Goal: Transaction & Acquisition: Subscribe to service/newsletter

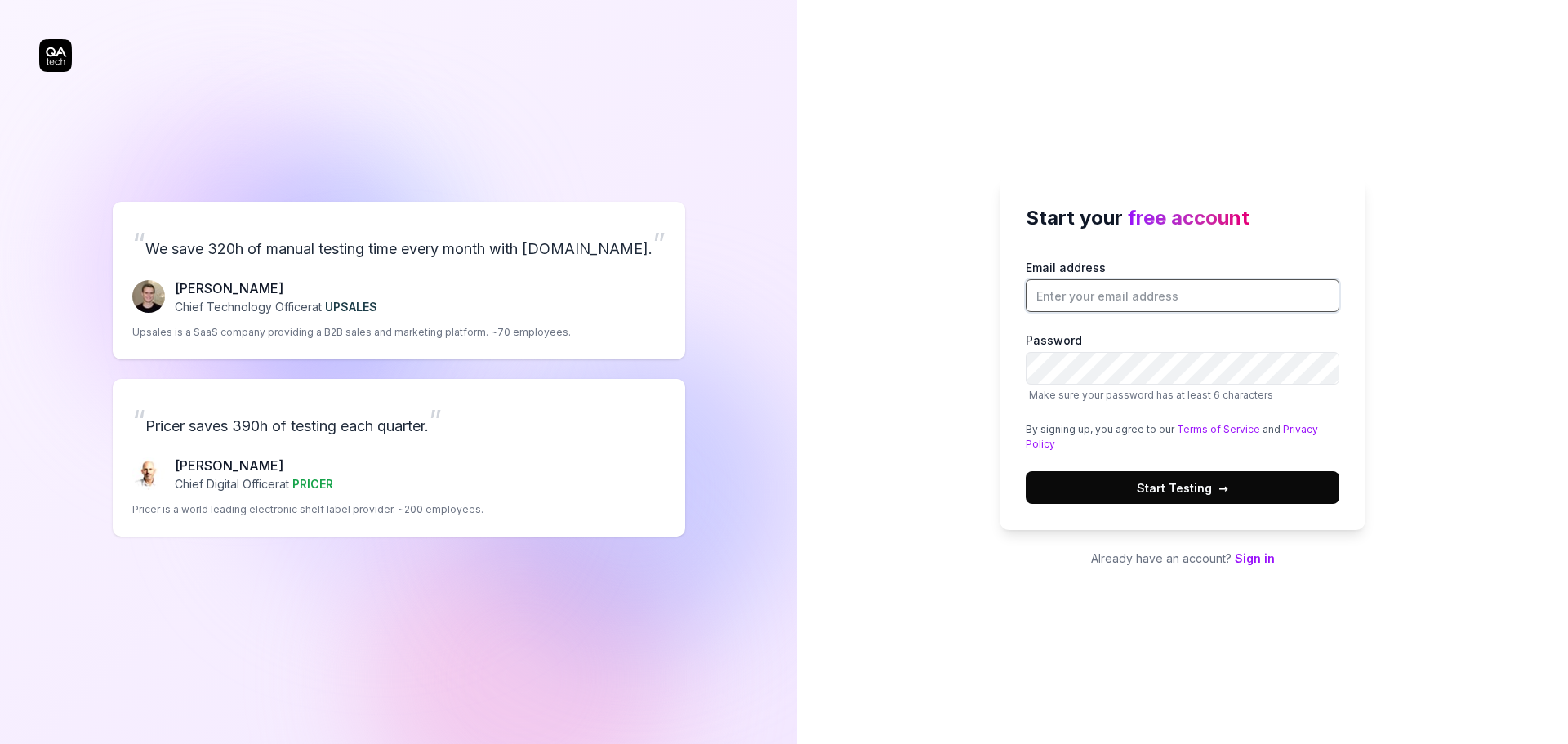
drag, startPoint x: 1111, startPoint y: 296, endPoint x: 1102, endPoint y: 289, distance: 11.4
click at [1108, 295] on input "Email address" at bounding box center [1182, 295] width 313 height 33
click at [1102, 284] on input "Email address" at bounding box center [1182, 295] width 313 height 33
type input "rchapasegarra00@gmail.com"
click at [1119, 385] on label "Password Make sure your password has at least 6 characters" at bounding box center [1182, 366] width 313 height 71
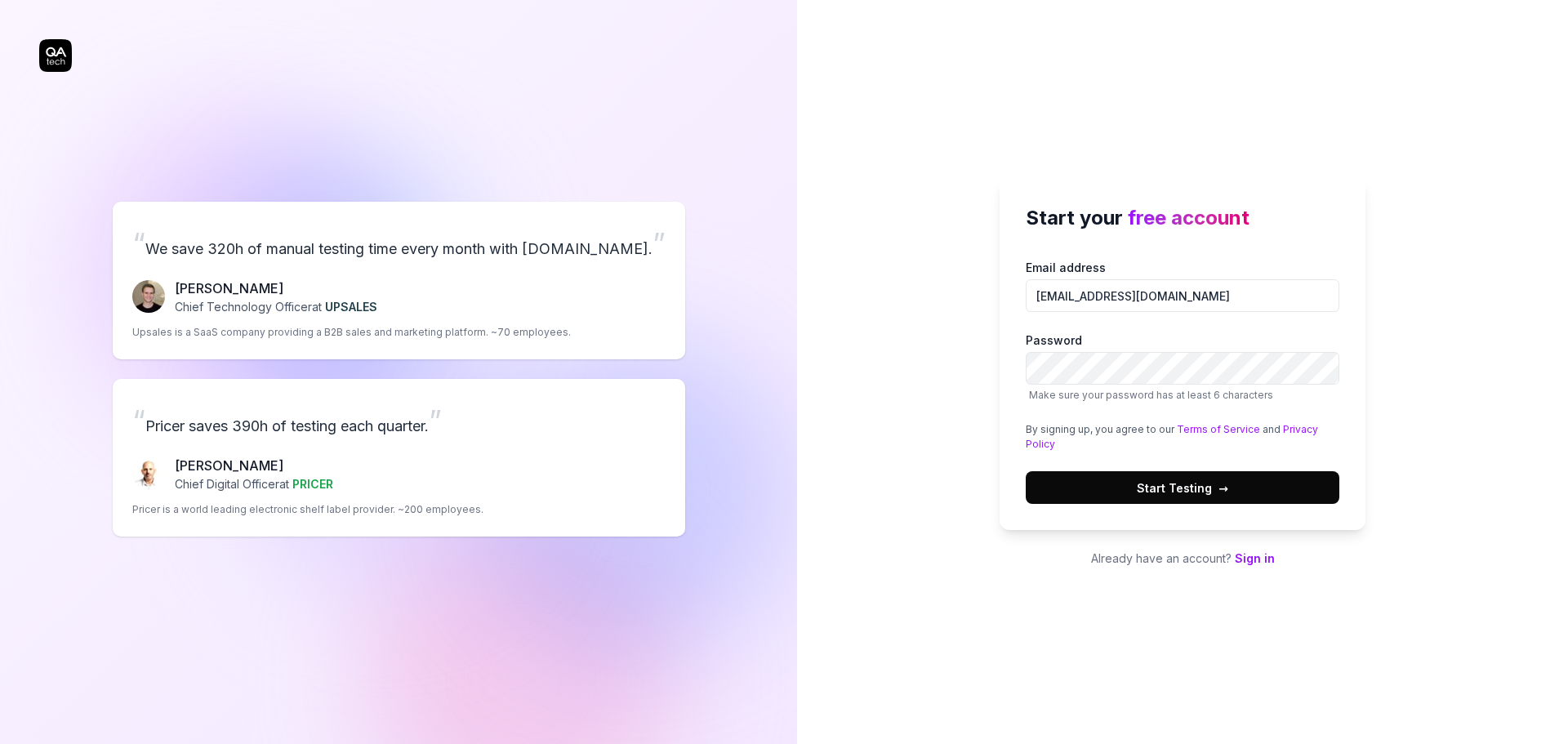
click at [900, 421] on div "Start your free account Email address rchapasegarra00@gmail.com Password Make s…" at bounding box center [1182, 372] width 771 height 744
click at [1247, 556] on link "Sign in" at bounding box center [1255, 558] width 40 height 14
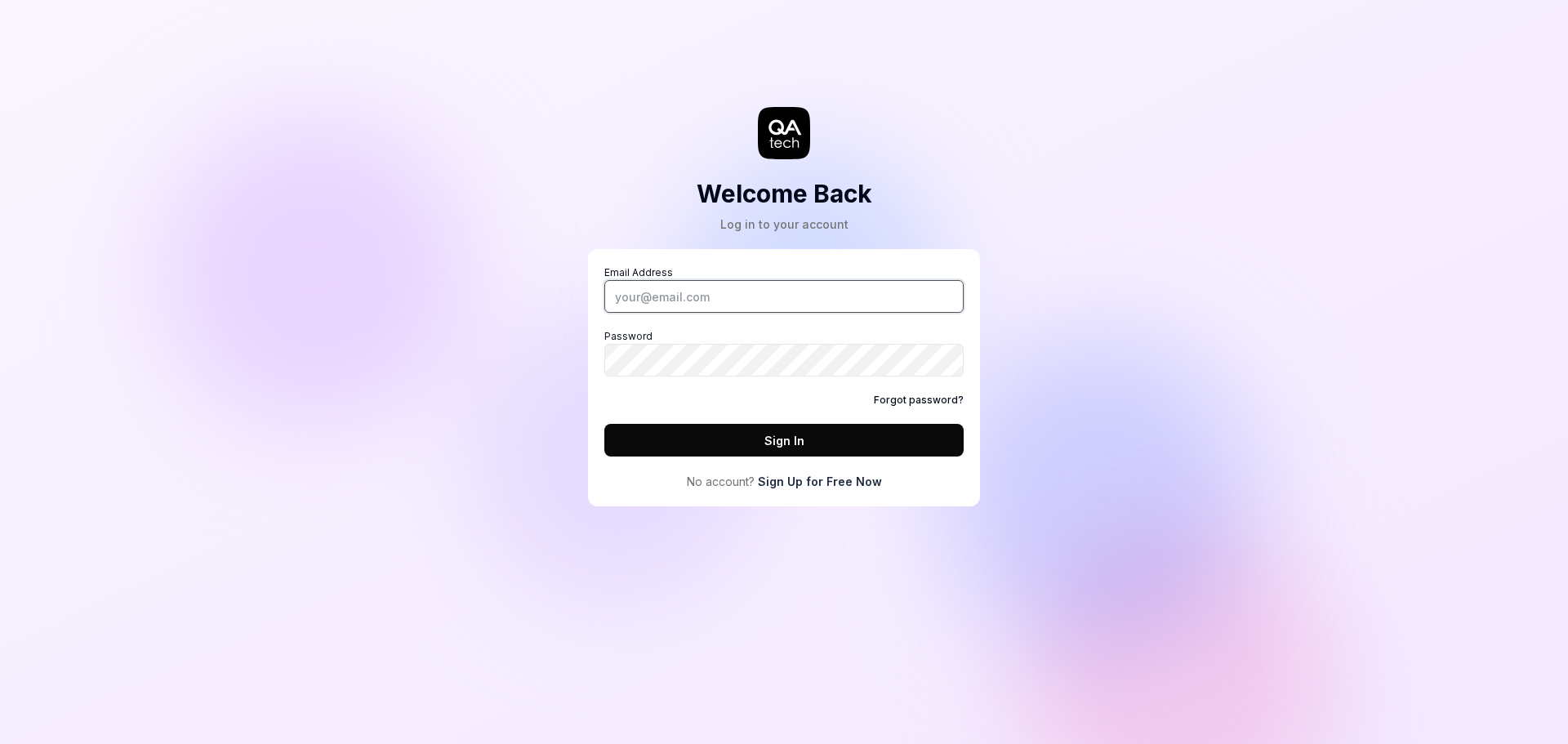
click at [765, 310] on input "Email Address" at bounding box center [784, 296] width 359 height 33
click at [977, 549] on div "Welcome Back Log in to your account Email Address Password Forgot password? Sig…" at bounding box center [784, 372] width 1568 height 744
click at [807, 484] on link "Sign Up for Free Now" at bounding box center [819, 481] width 124 height 17
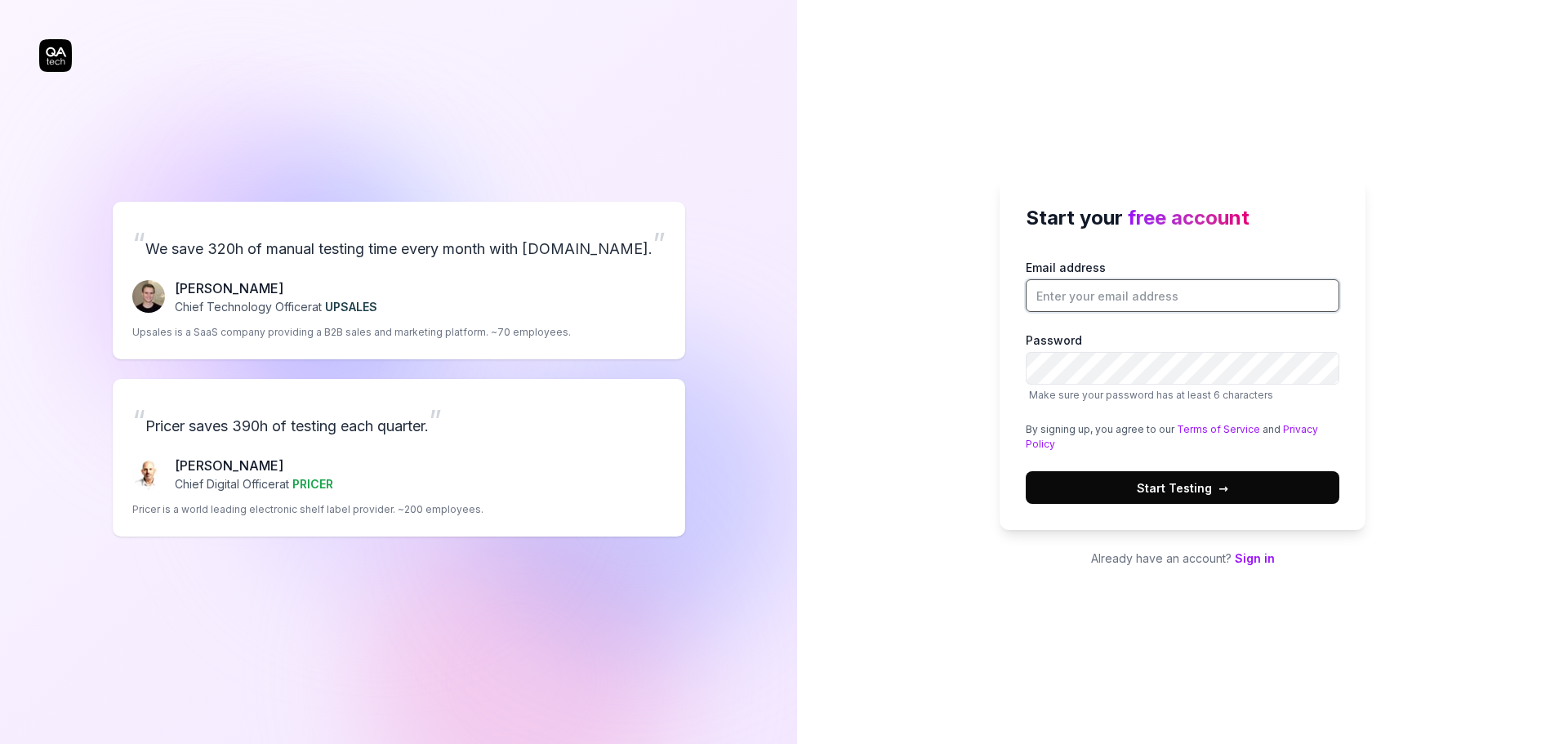
click at [1188, 303] on input "Email address" at bounding box center [1182, 295] width 313 height 33
type input "aplicacionesmkt@marinadeempresas.es"
click at [1153, 301] on input "aplicacionesmkt@marinadeempresas.es" at bounding box center [1182, 295] width 313 height 33
click at [1202, 307] on input "aplicacionesmkt@marinadeempresas.es" at bounding box center [1182, 295] width 313 height 33
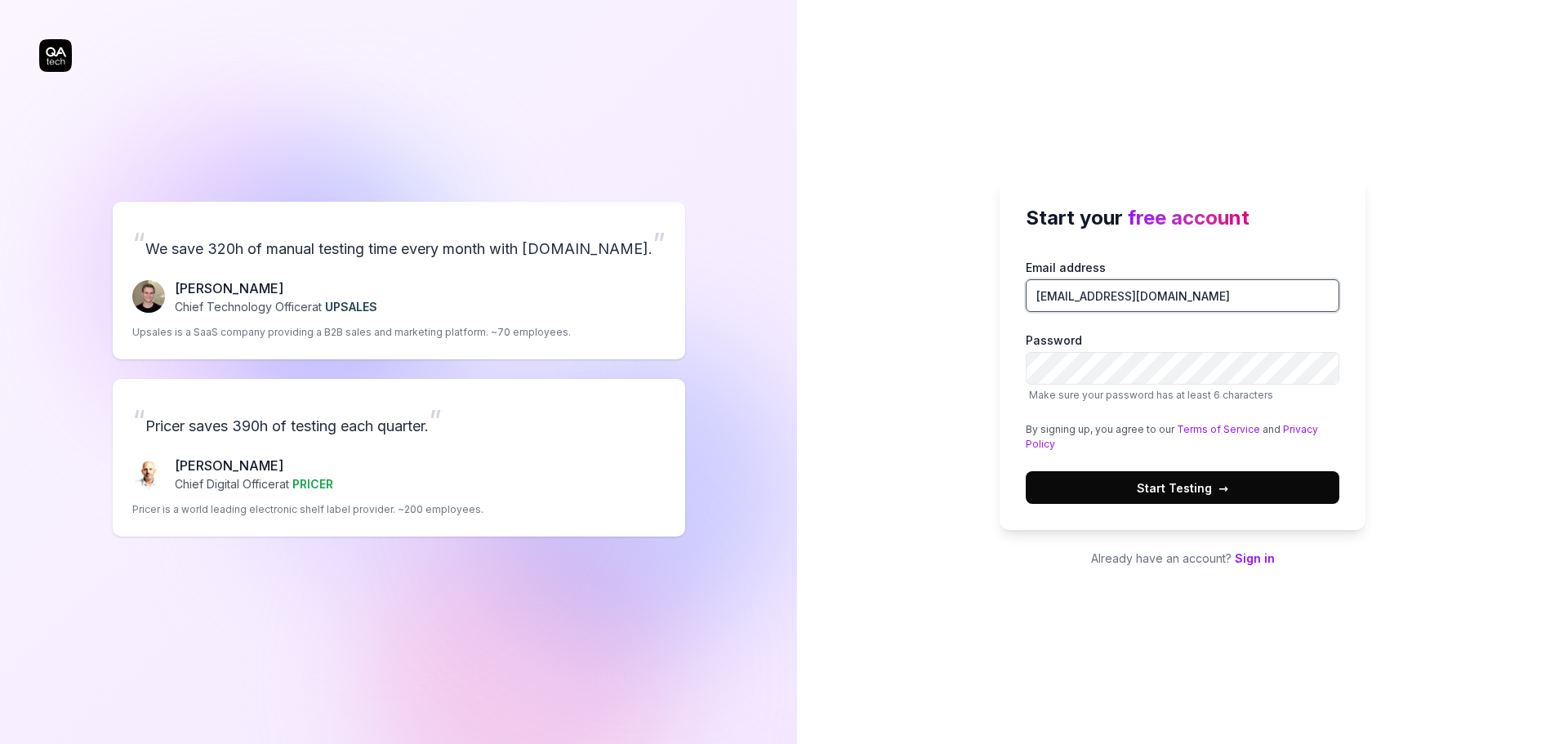
click at [1202, 307] on input "aplicacionesmkt@marinadeempresas.es" at bounding box center [1182, 295] width 313 height 33
click at [1199, 293] on input "Email address" at bounding box center [1182, 295] width 313 height 33
type input "rchapasegarra00@gmail.com"
click at [1219, 489] on span "→" at bounding box center [1223, 488] width 9 height 17
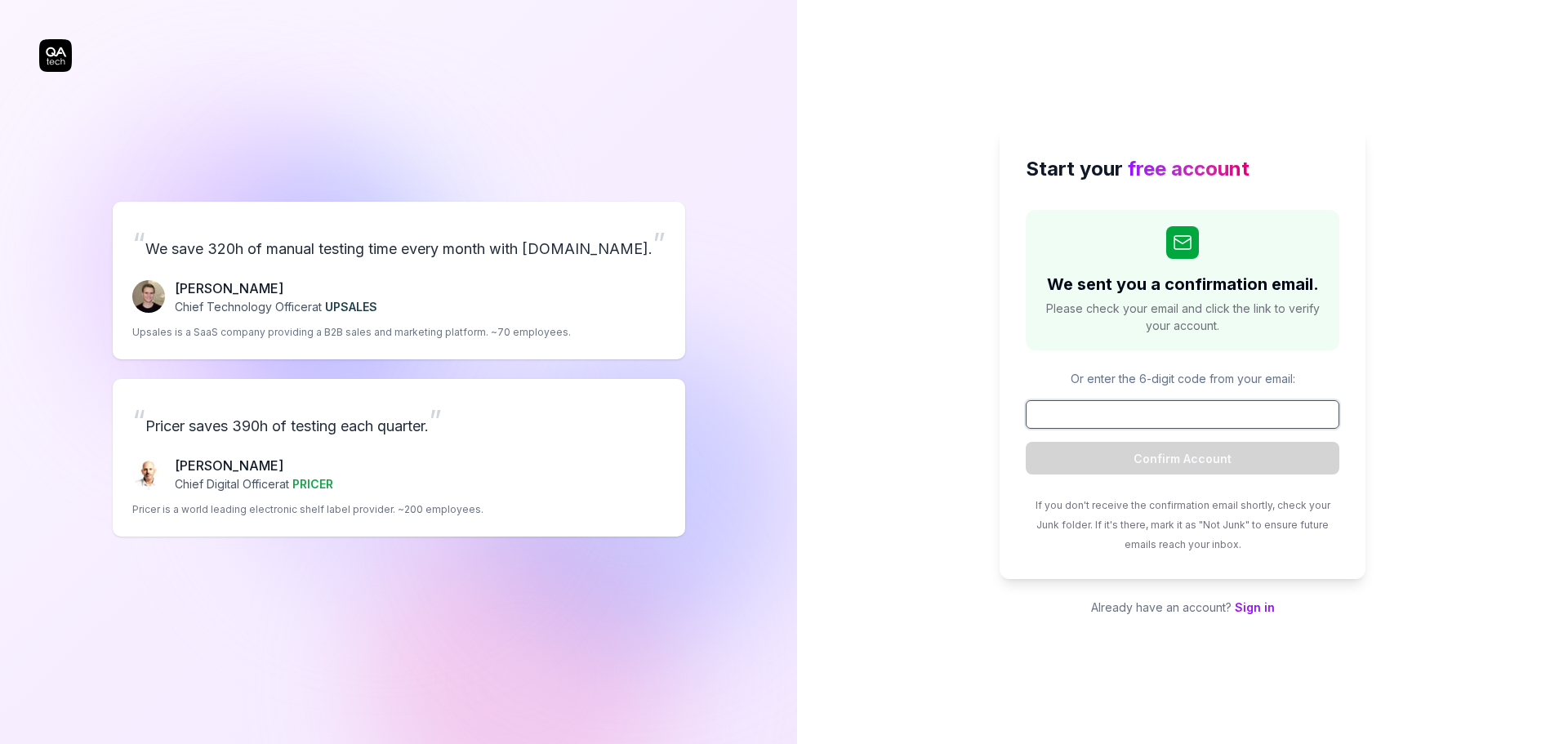
click at [1096, 401] on input at bounding box center [1182, 414] width 313 height 28
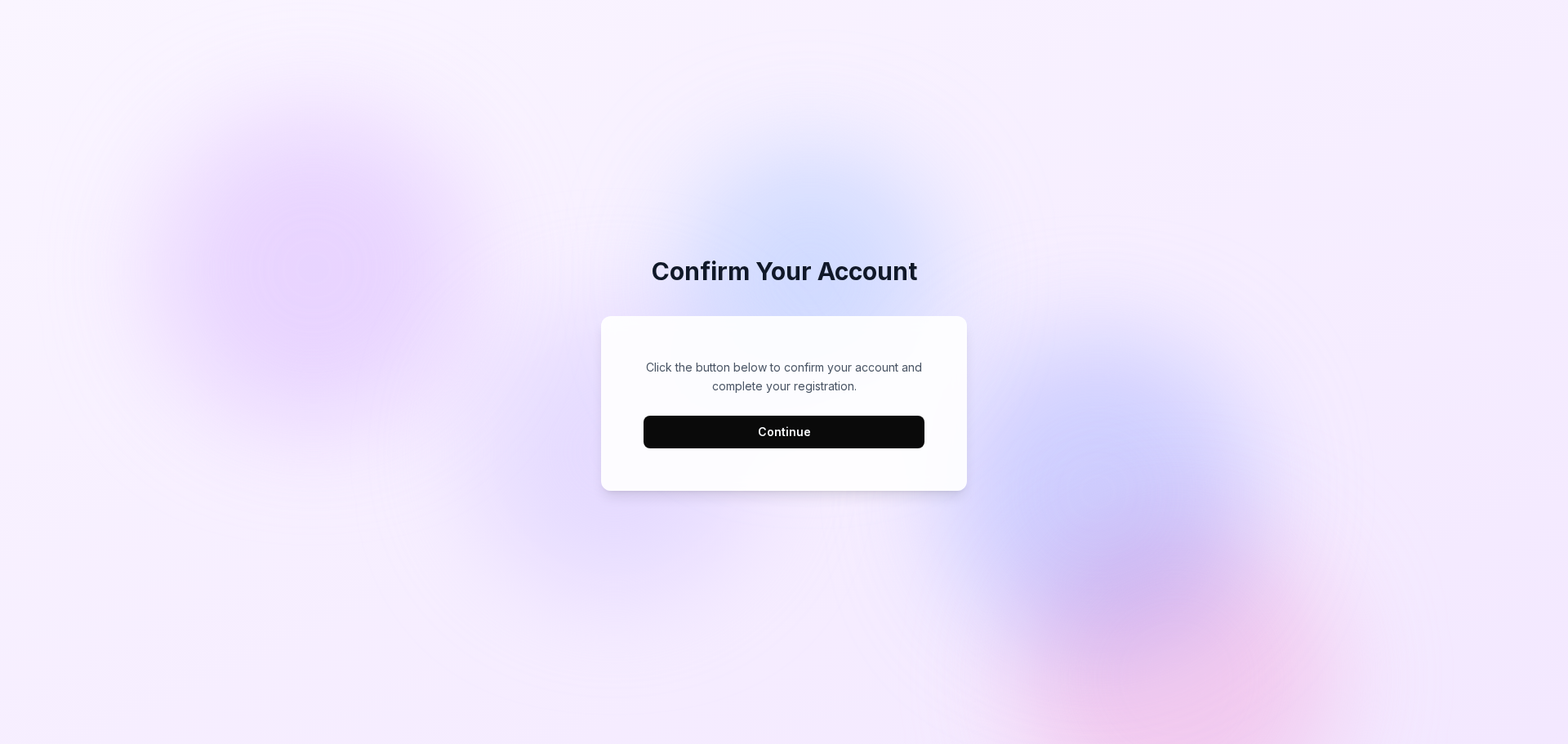
click at [732, 449] on div "Click the button below to confirm your account and complete your registration. …" at bounding box center [783, 403] width 333 height 142
click at [763, 444] on button "Continue" at bounding box center [784, 432] width 281 height 33
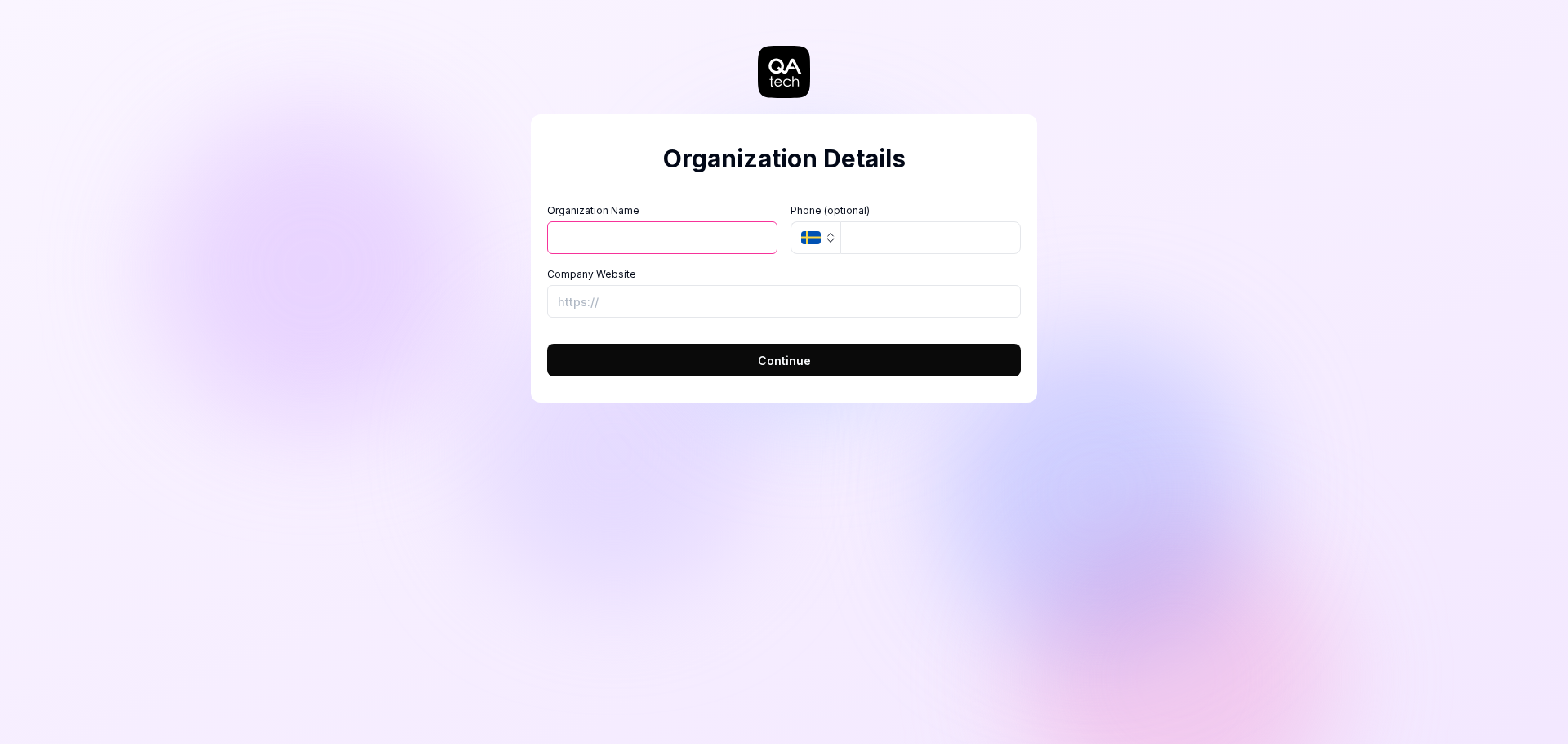
drag, startPoint x: 680, startPoint y: 246, endPoint x: 738, endPoint y: 229, distance: 60.4
click at [680, 246] on input "Organization Name" at bounding box center [662, 238] width 230 height 33
type input "[PERSON_NAME]"
drag, startPoint x: 882, startPoint y: 238, endPoint x: 853, endPoint y: 240, distance: 29.1
click at [882, 238] on input "tel" at bounding box center [930, 238] width 181 height 33
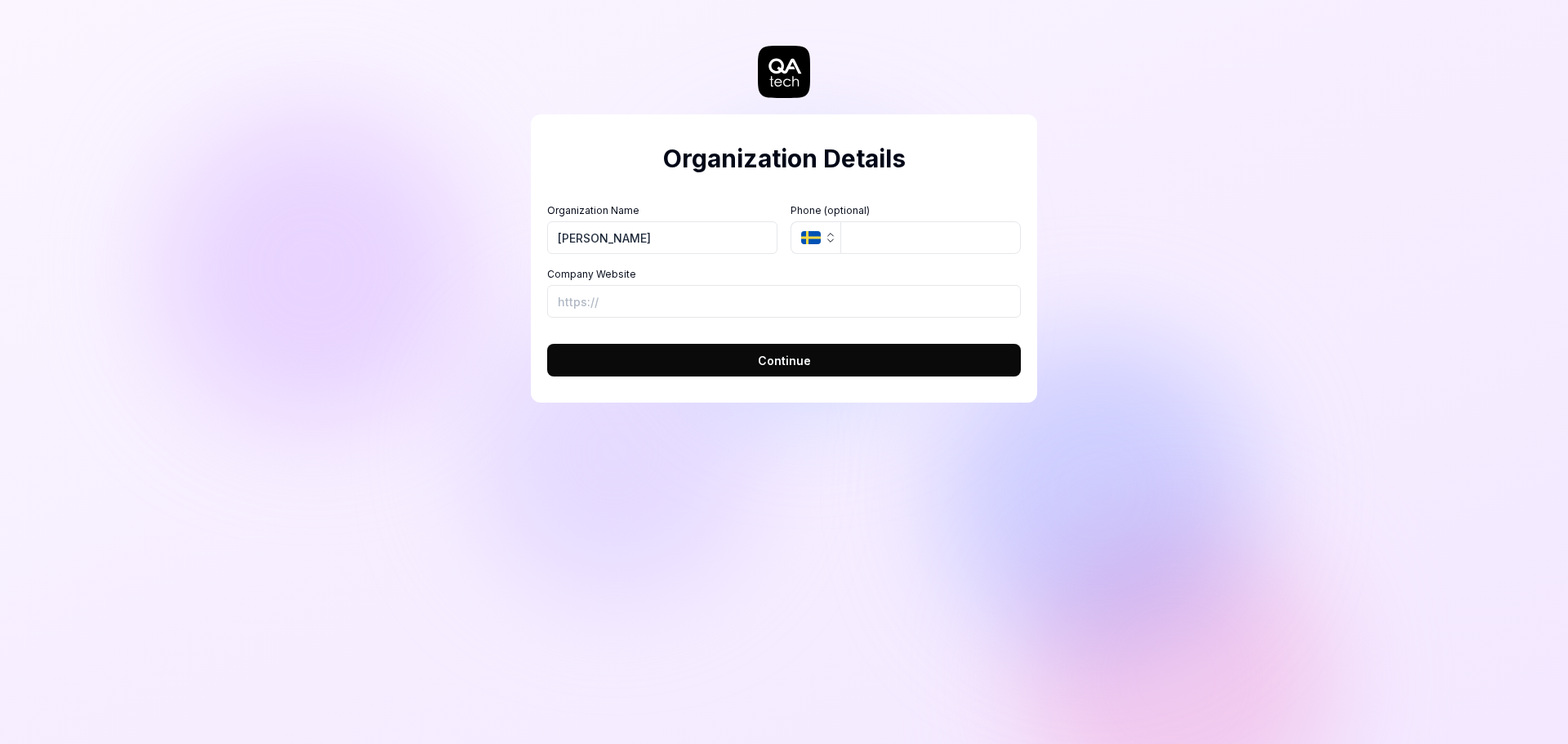
click at [837, 244] on button "SE" at bounding box center [816, 238] width 50 height 33
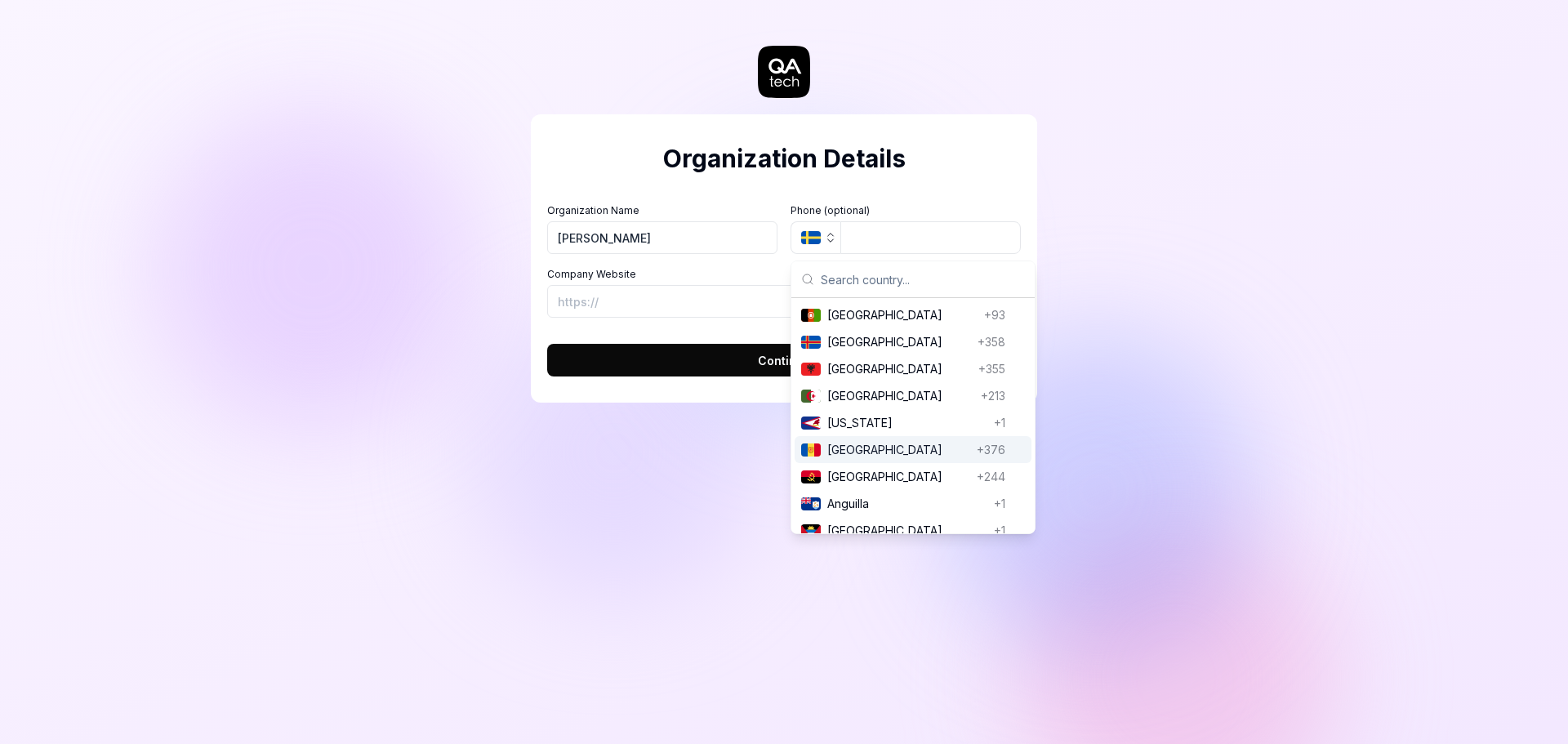
click at [621, 549] on div "Organization Details Organization Name [PERSON_NAME] Organization Logo (Square …" at bounding box center [784, 372] width 1568 height 744
